Goal: Find contact information: Obtain details needed to contact an individual or organization

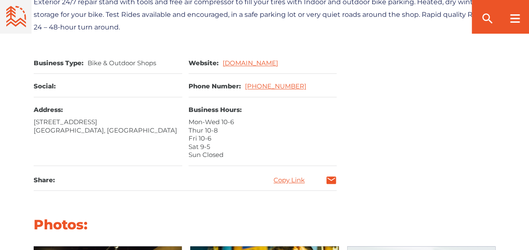
scroll to position [421, 0]
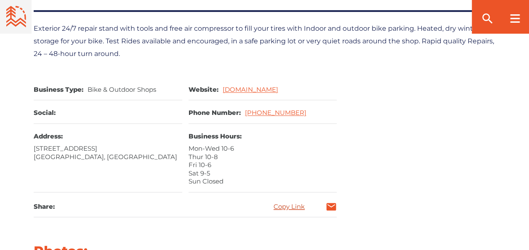
click at [293, 203] on link "Copy Link" at bounding box center [289, 206] width 31 height 6
click at [331, 203] on icon "mail" at bounding box center [332, 207] width 10 height 8
click at [293, 203] on link "Copy Link" at bounding box center [289, 206] width 31 height 6
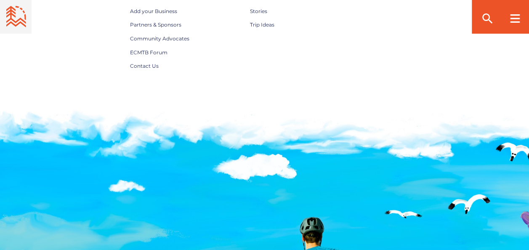
scroll to position [2106, 0]
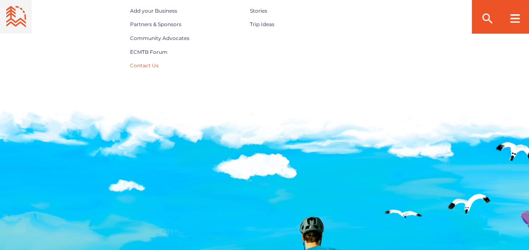
click at [146, 62] on span "Contact Us" at bounding box center [144, 65] width 29 height 6
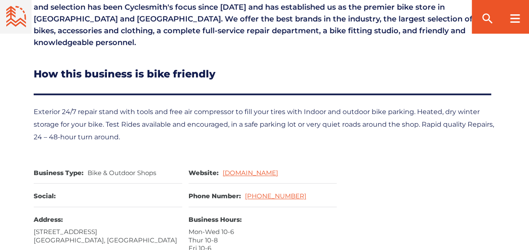
scroll to position [379, 0]
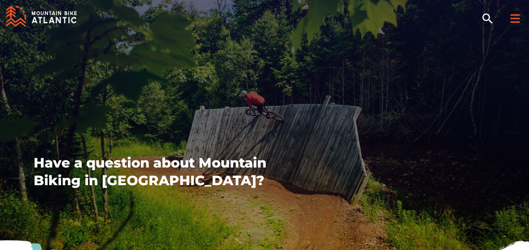
click at [508, 20] on div at bounding box center [515, 17] width 29 height 34
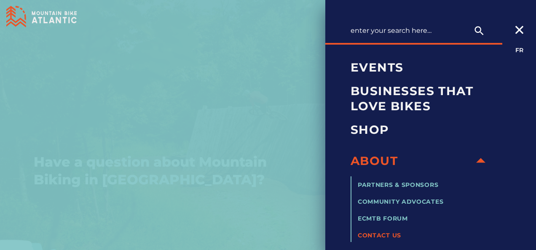
scroll to position [61, 0]
click at [376, 235] on span "Contact Us" at bounding box center [379, 235] width 43 height 8
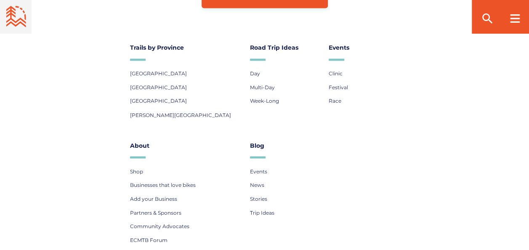
scroll to position [716, 0]
